Goal: Task Accomplishment & Management: Manage account settings

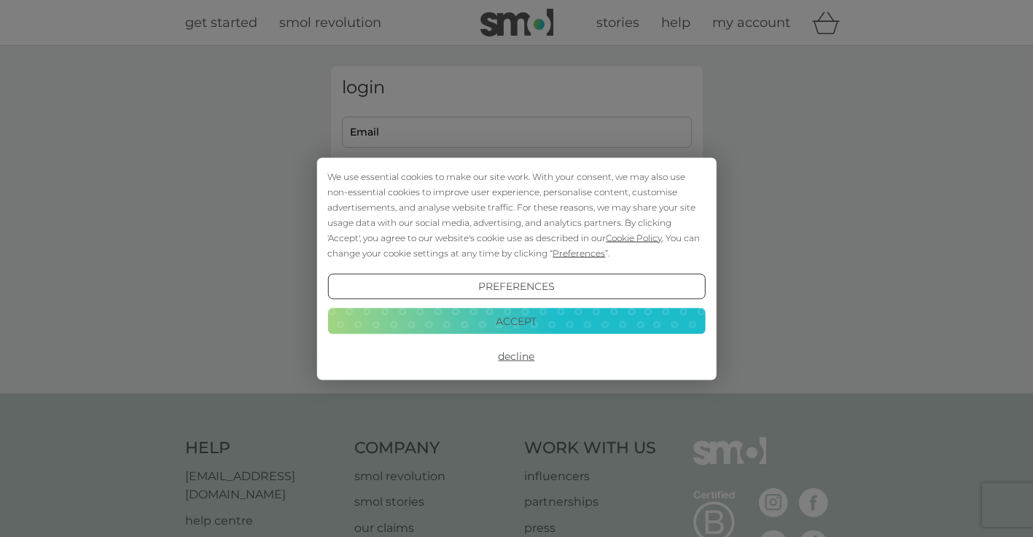
click at [685, 293] on button "Preferences" at bounding box center [516, 286] width 378 height 26
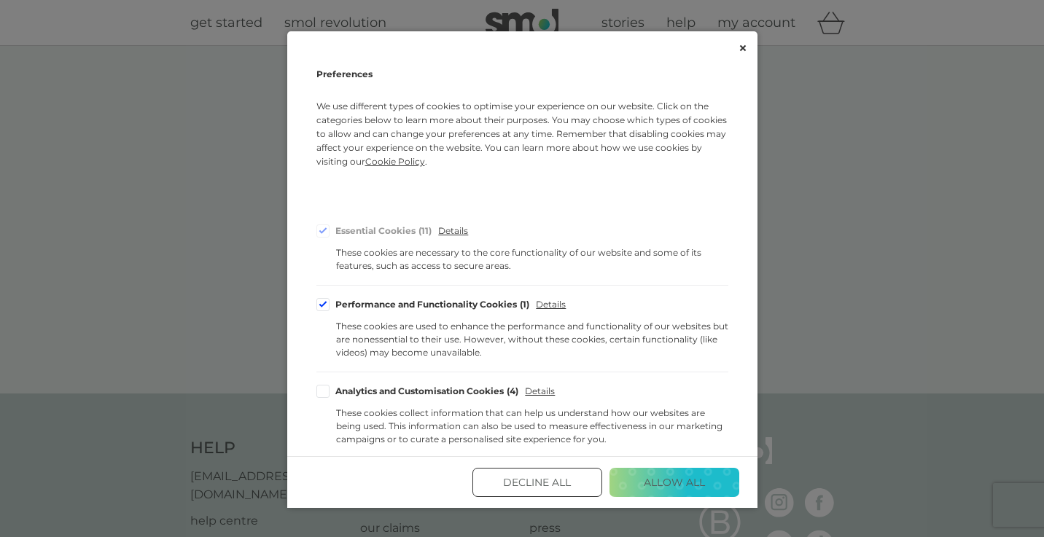
click at [583, 482] on button "Decline All" at bounding box center [538, 482] width 130 height 29
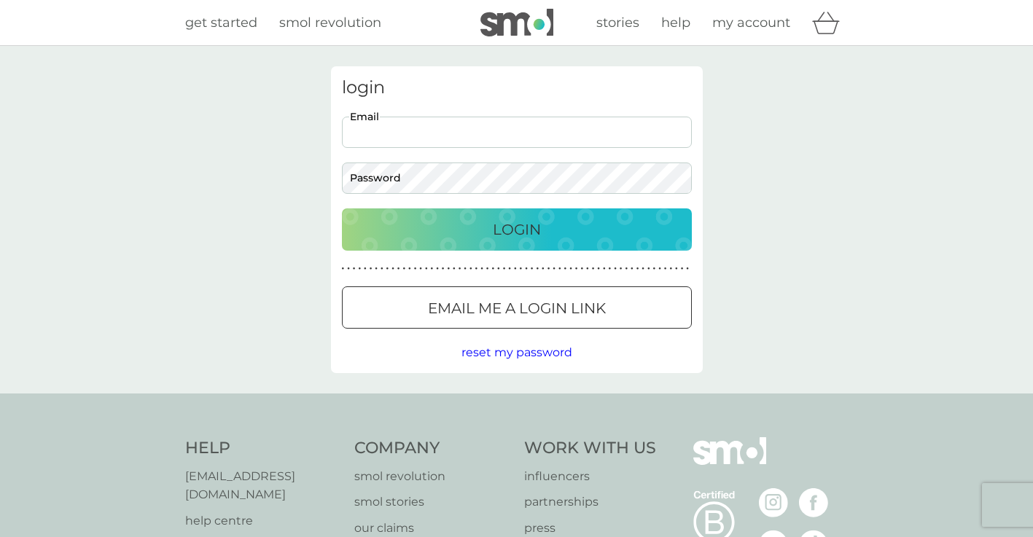
type input "sicooks@icloud.com"
click at [516, 229] on button "Login" at bounding box center [517, 230] width 350 height 42
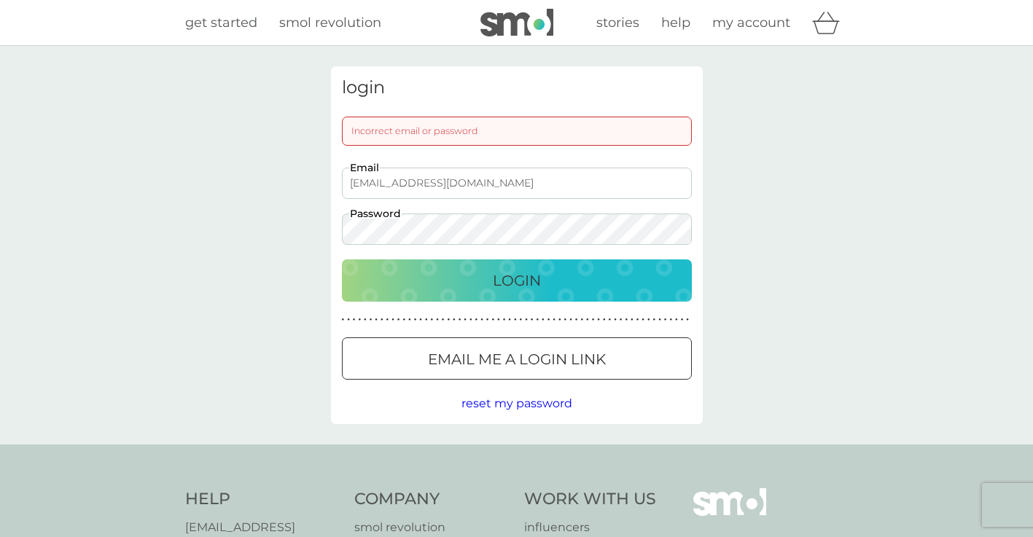
click at [584, 273] on div "Login" at bounding box center [517, 280] width 321 height 23
click at [567, 361] on p "Email me a login link" at bounding box center [517, 359] width 178 height 23
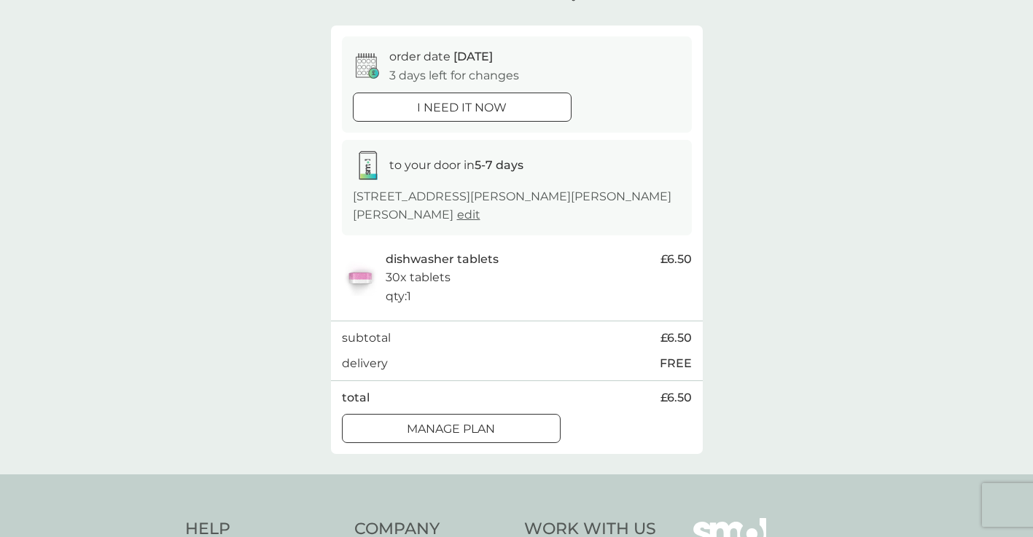
scroll to position [111, 0]
click at [493, 419] on p "Manage plan" at bounding box center [451, 428] width 88 height 19
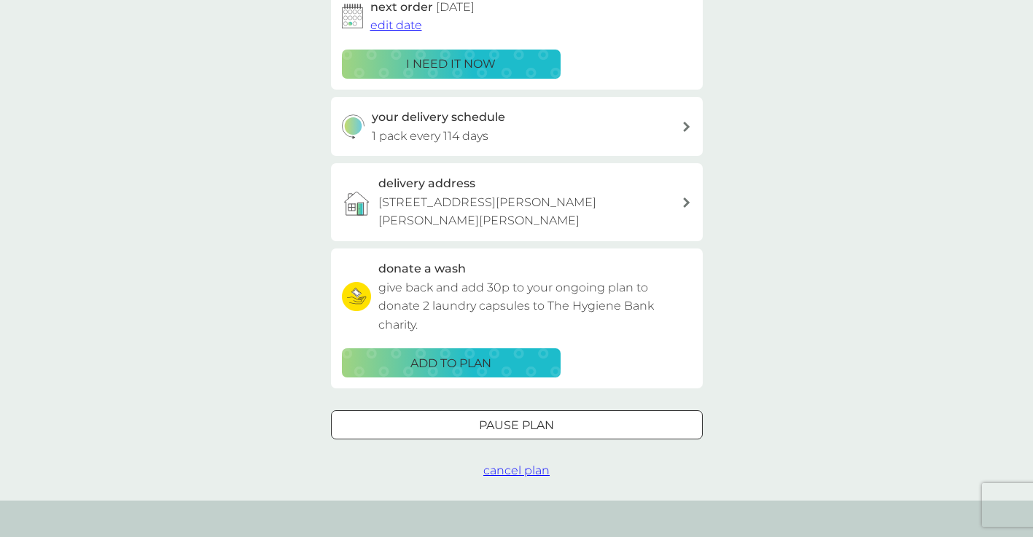
scroll to position [257, 0]
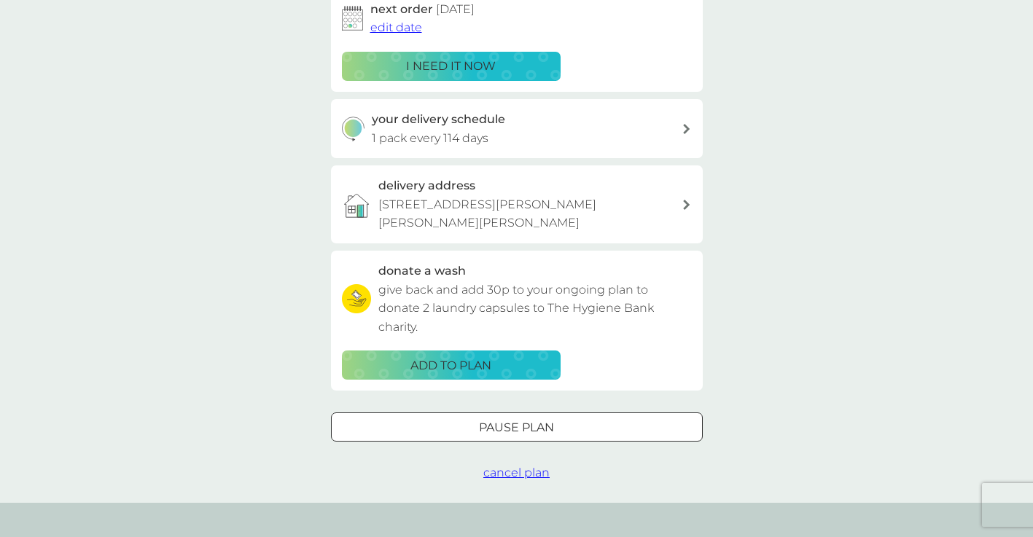
click at [534, 421] on div at bounding box center [517, 428] width 53 height 15
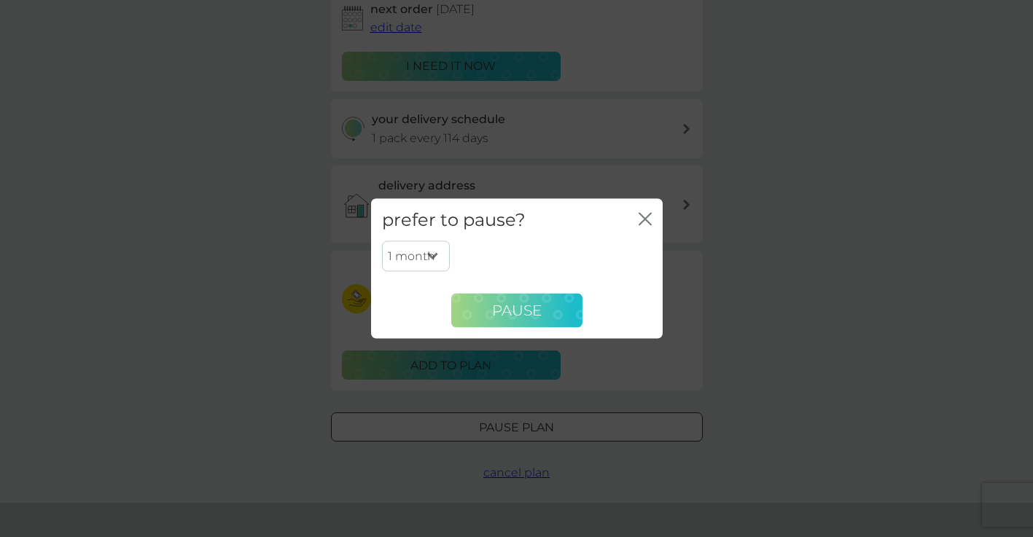
click at [530, 313] on span "Pause" at bounding box center [517, 311] width 50 height 18
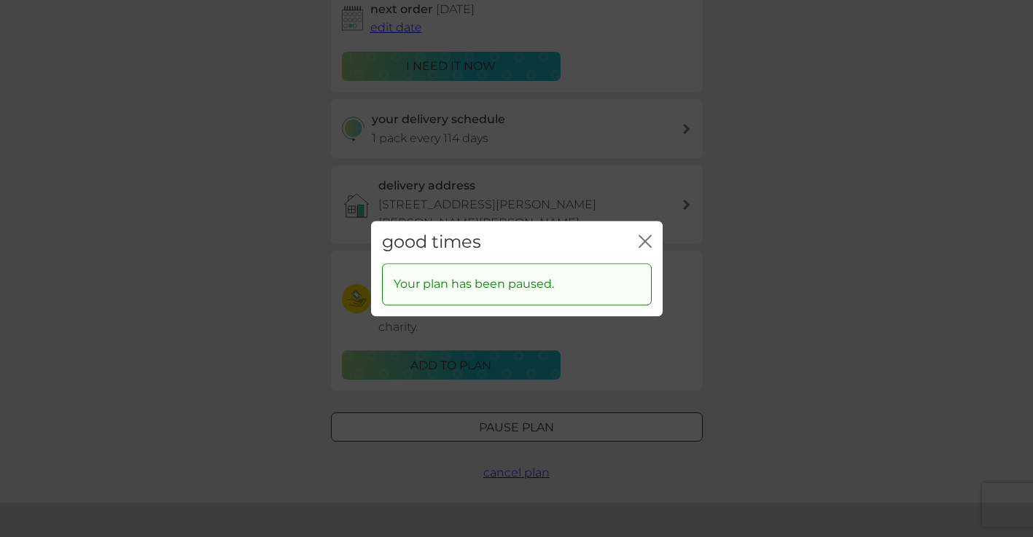
click at [642, 239] on icon "close" at bounding box center [643, 242] width 6 height 12
